Goal: Use online tool/utility: Utilize a website feature to perform a specific function

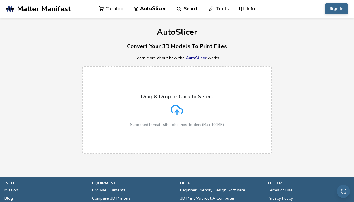
click at [178, 110] on icon at bounding box center [177, 110] width 12 height 12
click at [0, 0] on input "Drag & Drop or Click to Select Supported format: .stls, .obj, .zips, folders (M…" at bounding box center [0, 0] width 0 height 0
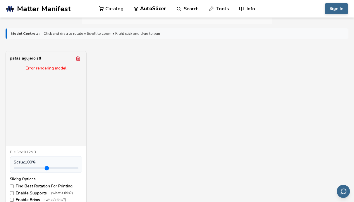
scroll to position [181, 0]
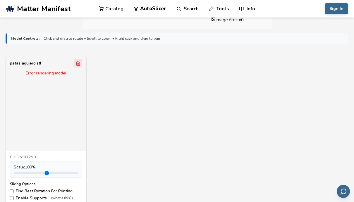
click at [79, 63] on icon "Remove model" at bounding box center [78, 63] width 3 height 4
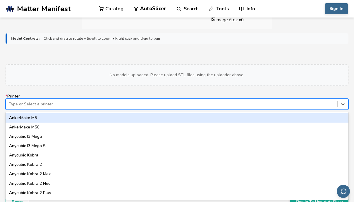
click at [46, 105] on div at bounding box center [171, 104] width 325 height 6
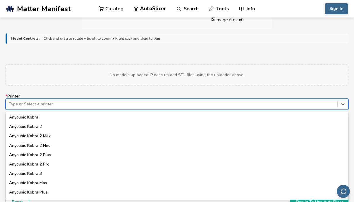
scroll to position [38, 0]
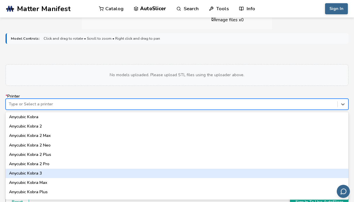
click at [33, 172] on div "Anycubic Kobra 3" at bounding box center [177, 173] width 342 height 9
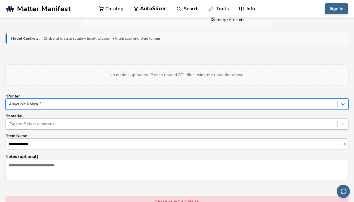
click at [31, 121] on div "Type or Select a material" at bounding box center [171, 124] width 331 height 8
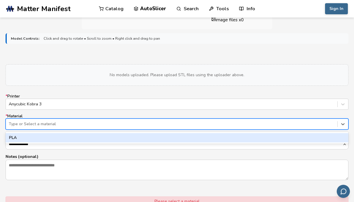
click at [32, 127] on div at bounding box center [171, 124] width 325 height 6
click at [34, 126] on div at bounding box center [171, 124] width 325 height 6
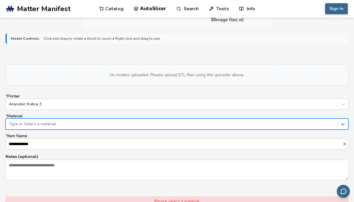
click at [41, 125] on div at bounding box center [171, 124] width 325 height 6
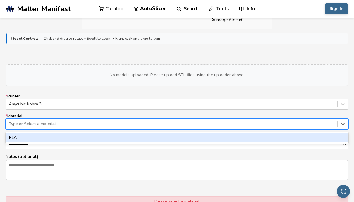
click at [36, 141] on div "PLA" at bounding box center [177, 137] width 342 height 9
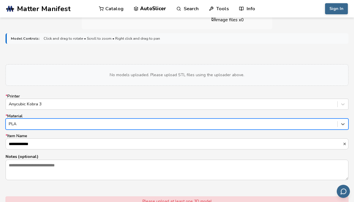
click at [40, 124] on div at bounding box center [171, 124] width 325 height 6
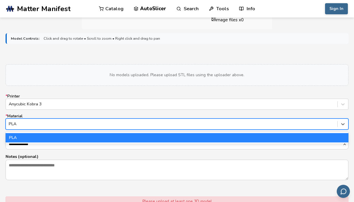
click at [33, 136] on div "PLA" at bounding box center [177, 137] width 342 height 9
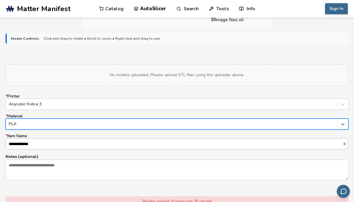
click at [37, 142] on input "**********" at bounding box center [174, 144] width 336 height 11
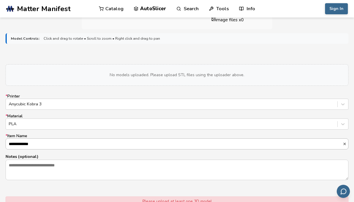
scroll to position [0, 0]
click at [71, 181] on form "**********" at bounding box center [176, 129] width 351 height 201
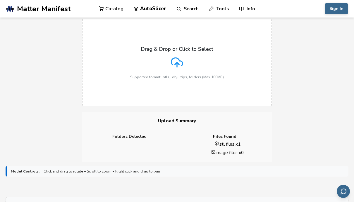
scroll to position [45, 0]
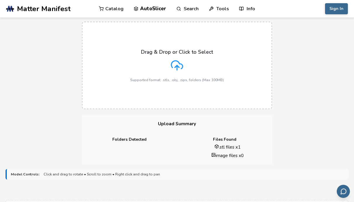
click at [178, 63] on icon at bounding box center [177, 65] width 12 height 12
click at [0, 0] on input "Drag & Drop or Click to Select Supported format: .stls, .obj, .zips, folders (M…" at bounding box center [0, 0] width 0 height 0
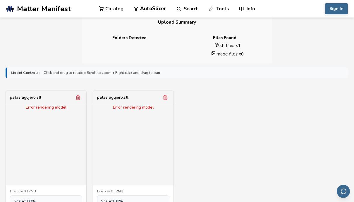
scroll to position [145, 0]
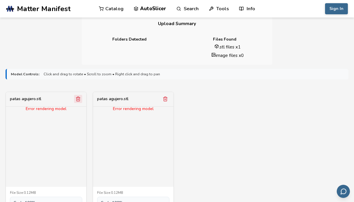
click at [78, 99] on icon "Remove model" at bounding box center [77, 98] width 5 height 5
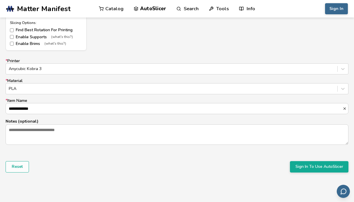
scroll to position [342, 0]
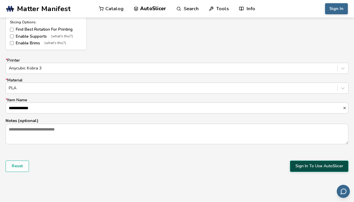
click at [313, 169] on button "Sign In To Use AutoSlicer" at bounding box center [319, 166] width 58 height 11
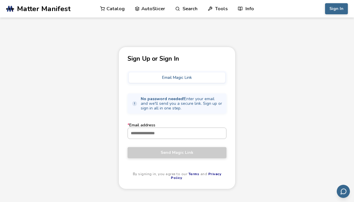
click at [154, 135] on input "* Email address" at bounding box center [177, 133] width 98 height 11
type input "**********"
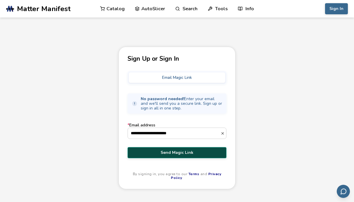
click at [174, 152] on span "Send Magic Link" at bounding box center [177, 152] width 90 height 5
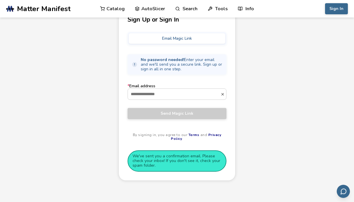
scroll to position [41, 0]
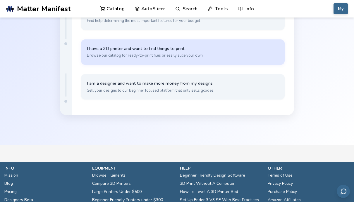
scroll to position [76, 0]
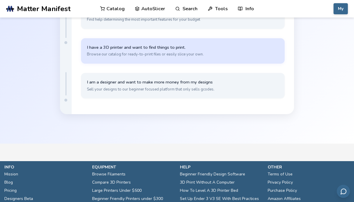
click at [174, 55] on span "Browse our catalog for ready-to-print files or easily slice your own." at bounding box center [183, 54] width 192 height 5
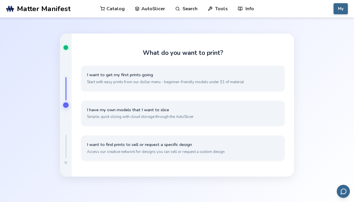
scroll to position [0, 0]
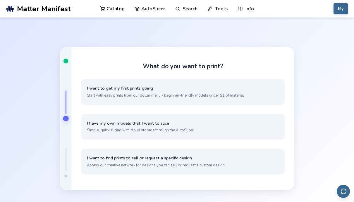
click at [154, 10] on link "AutoSlicer" at bounding box center [150, 9] width 30 height 18
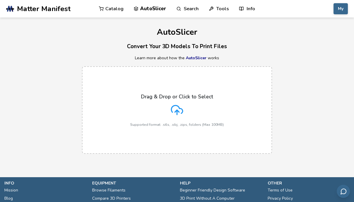
click at [179, 108] on icon at bounding box center [176, 109] width 11 height 8
click at [0, 0] on input "Drag & Drop or Click to Select Supported format: .stls, .obj, .zips, folders (M…" at bounding box center [0, 0] width 0 height 0
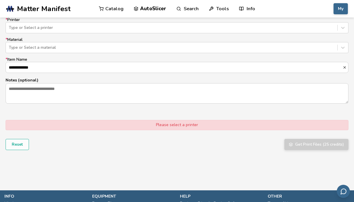
scroll to position [384, 0]
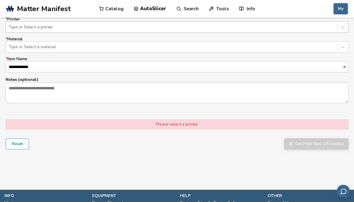
click at [43, 30] on div at bounding box center [171, 27] width 325 height 6
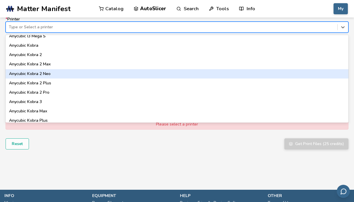
scroll to position [36, 0]
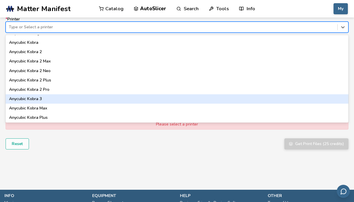
click at [38, 99] on div "Anycubic Kobra 3" at bounding box center [177, 98] width 342 height 9
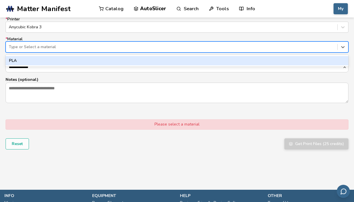
click at [36, 47] on div at bounding box center [171, 47] width 325 height 6
click at [38, 58] on div "PLA" at bounding box center [177, 60] width 342 height 9
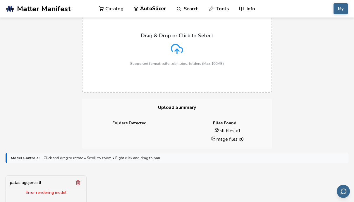
scroll to position [80, 0]
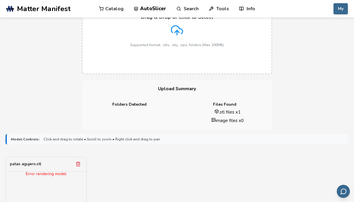
click at [177, 33] on line at bounding box center [177, 32] width 0 height 5
click at [0, 0] on input "Drag & Drop or Click to Select Supported format: .stls, .obj, .zips, folders (M…" at bounding box center [0, 0] width 0 height 0
click at [163, 164] on icon "Remove model" at bounding box center [164, 164] width 5 height 5
click at [79, 165] on icon "Remove model" at bounding box center [77, 164] width 5 height 5
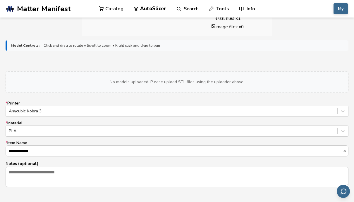
scroll to position [174, 0]
click at [128, 130] on div at bounding box center [171, 131] width 325 height 6
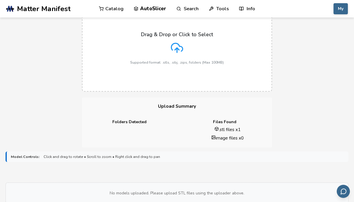
scroll to position [0, 0]
